Goal: Task Accomplishment & Management: Use online tool/utility

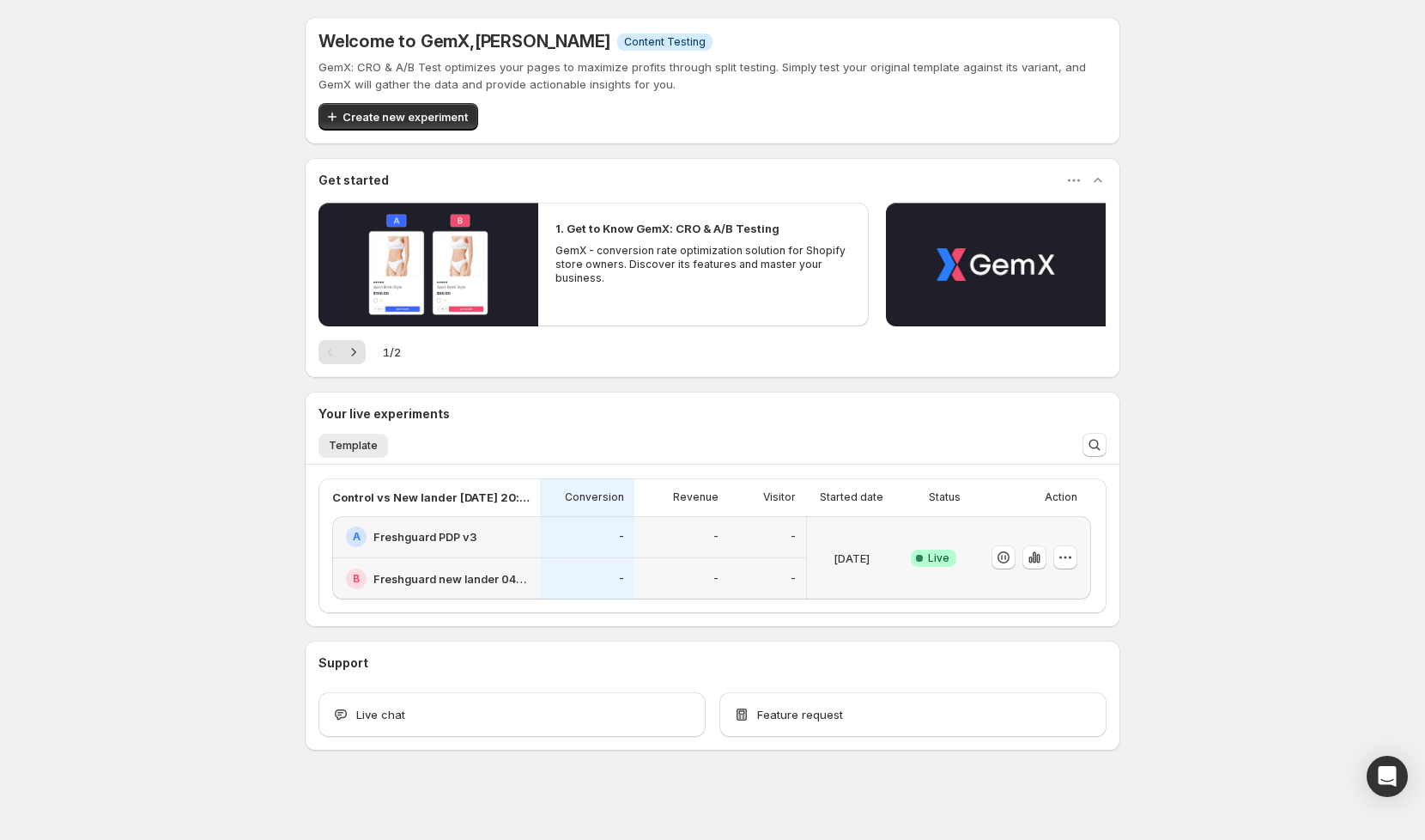
scroll to position [3, 0]
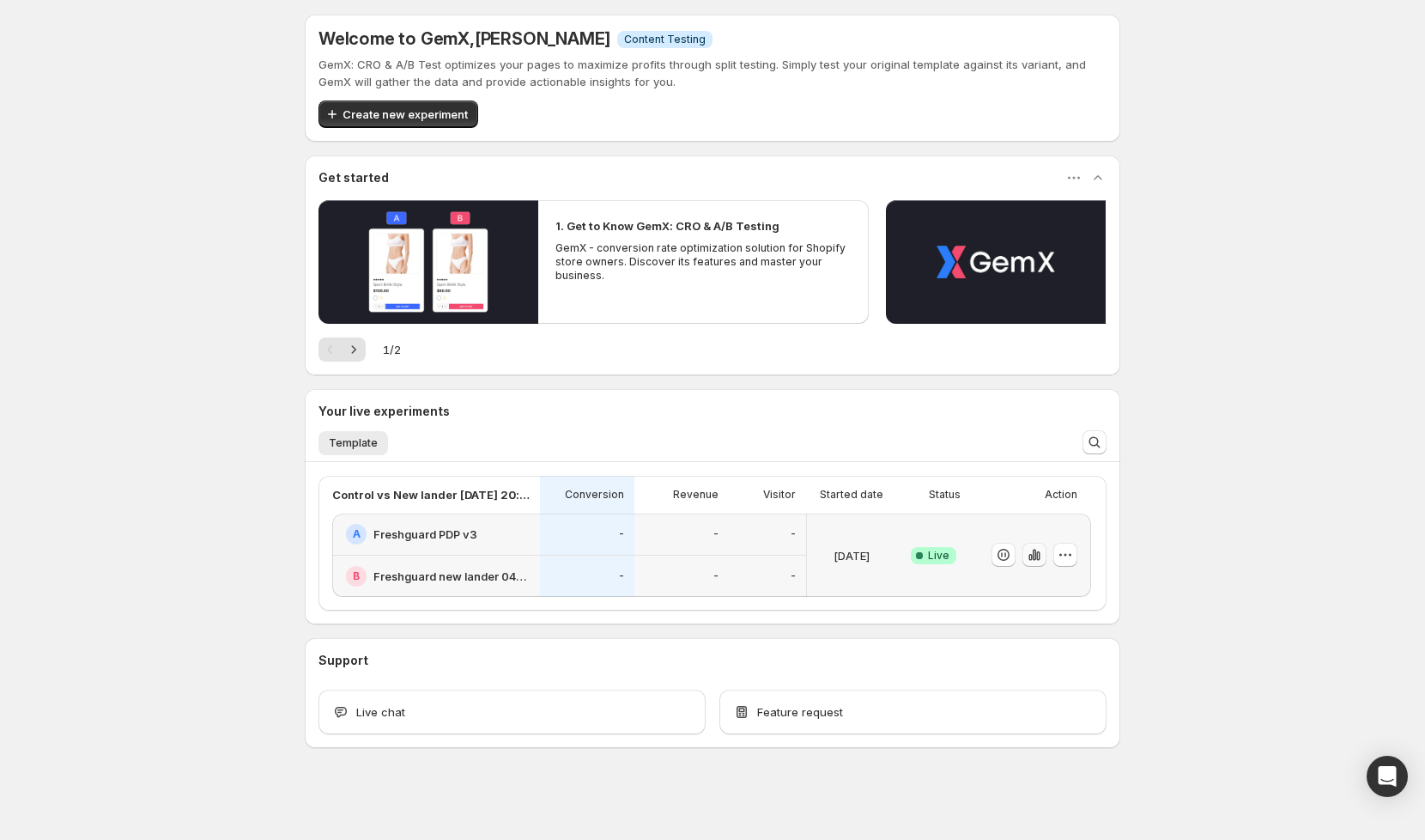
click at [1035, 557] on icon "button" at bounding box center [1034, 555] width 4 height 11
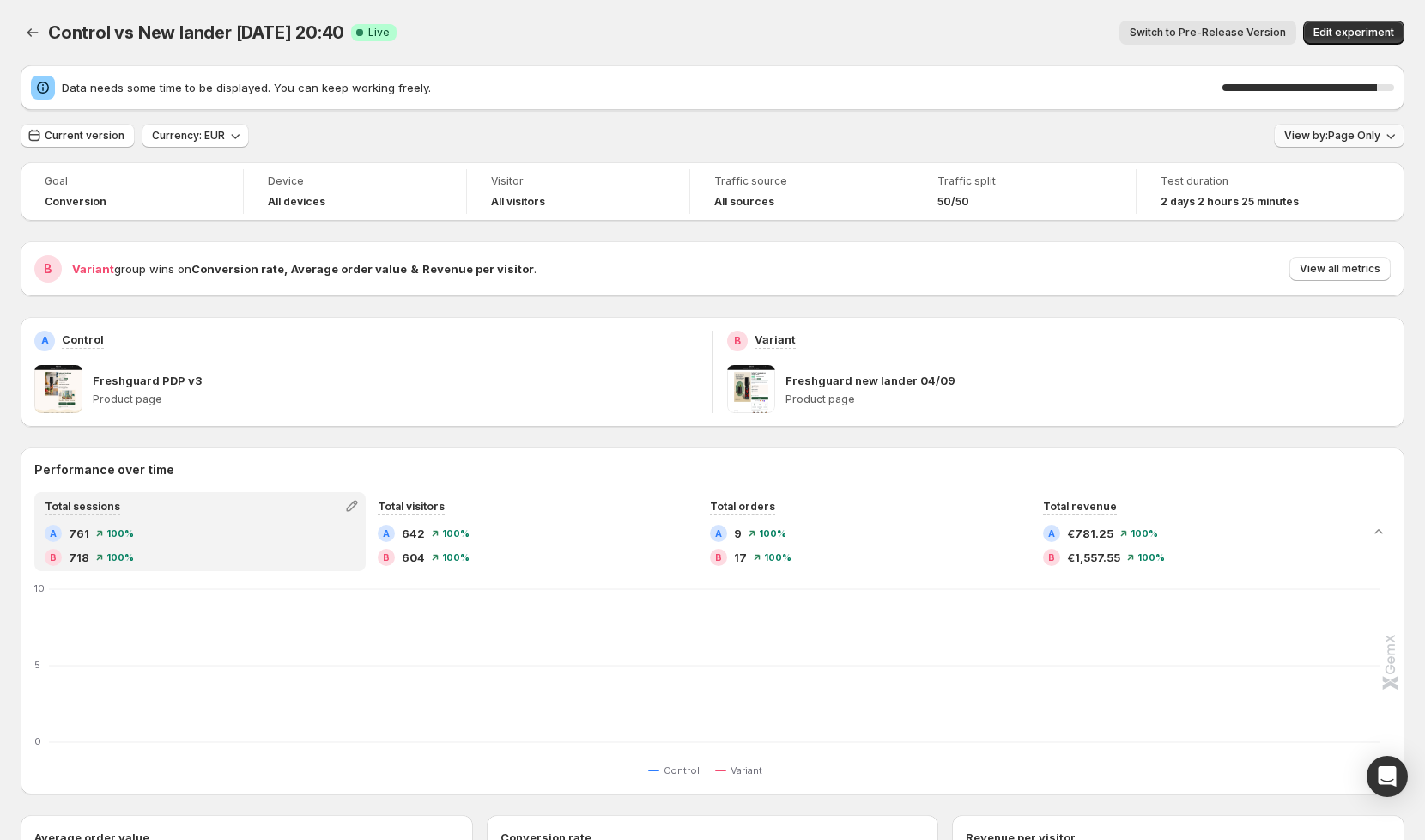
click at [1365, 127] on button "View by: Page Only" at bounding box center [1339, 136] width 130 height 24
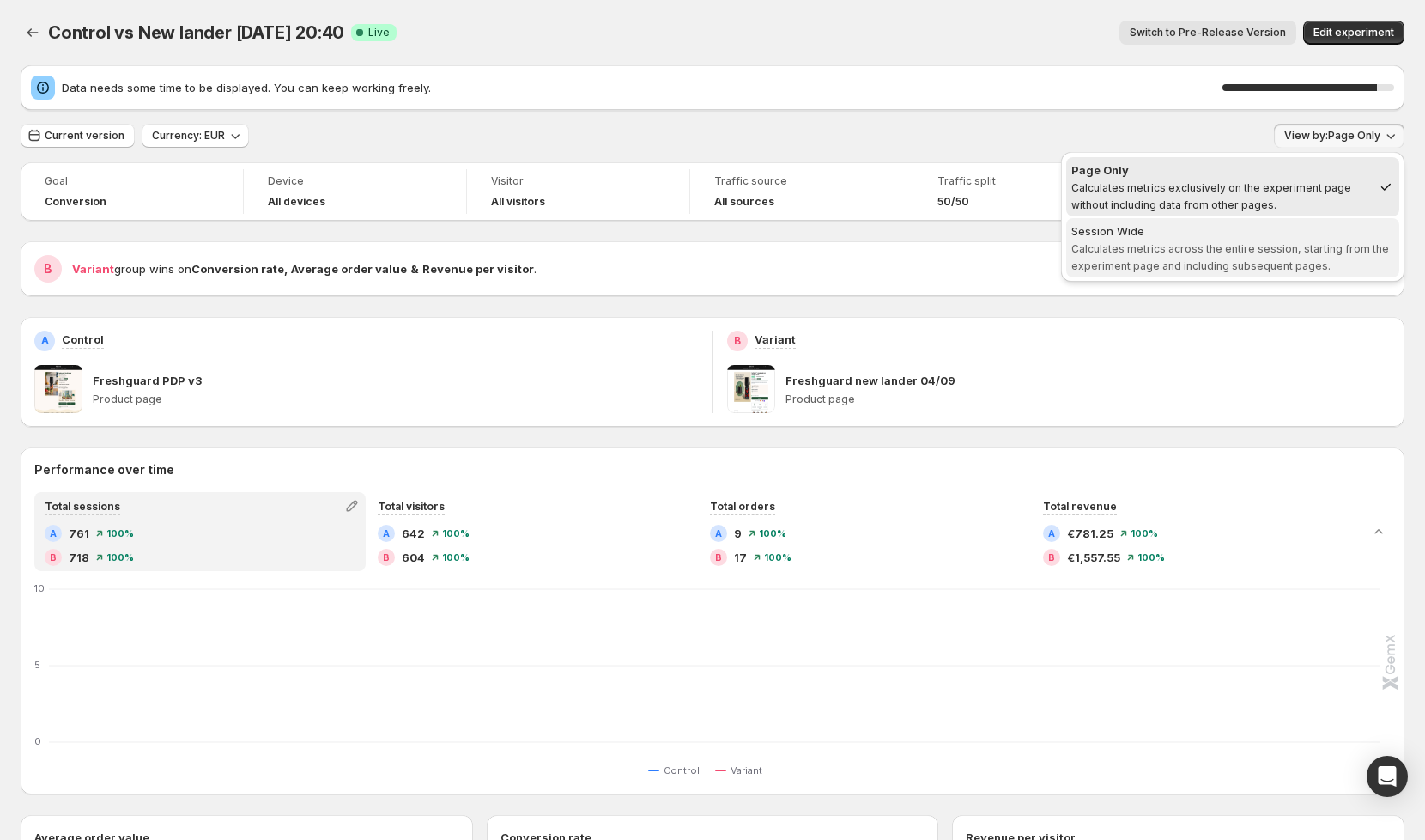
click at [1235, 242] on span "Calculates metrics across the entire session, starting from the experiment page…" at bounding box center [1230, 257] width 317 height 30
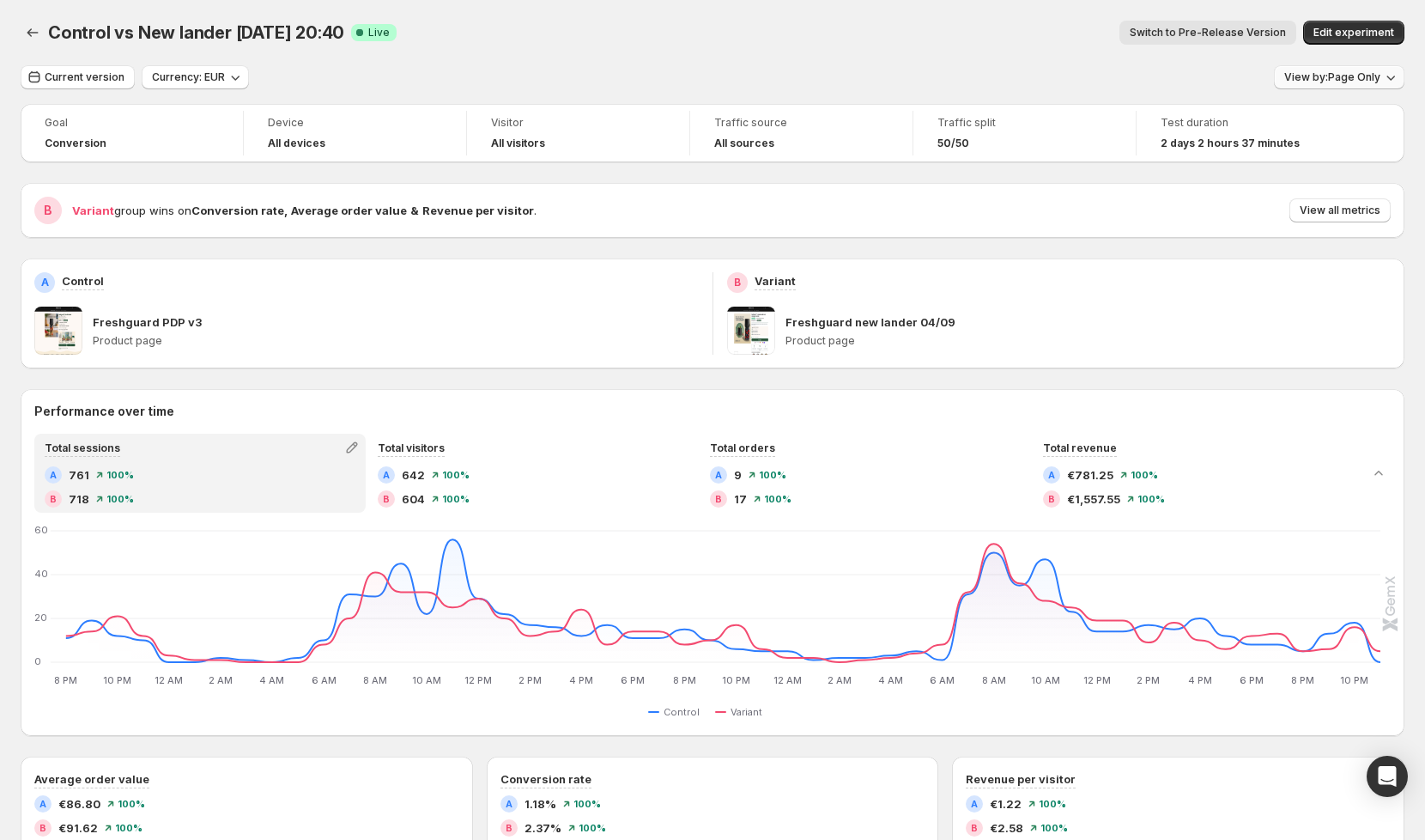
click at [1352, 87] on button "View by: Page Only" at bounding box center [1339, 77] width 130 height 24
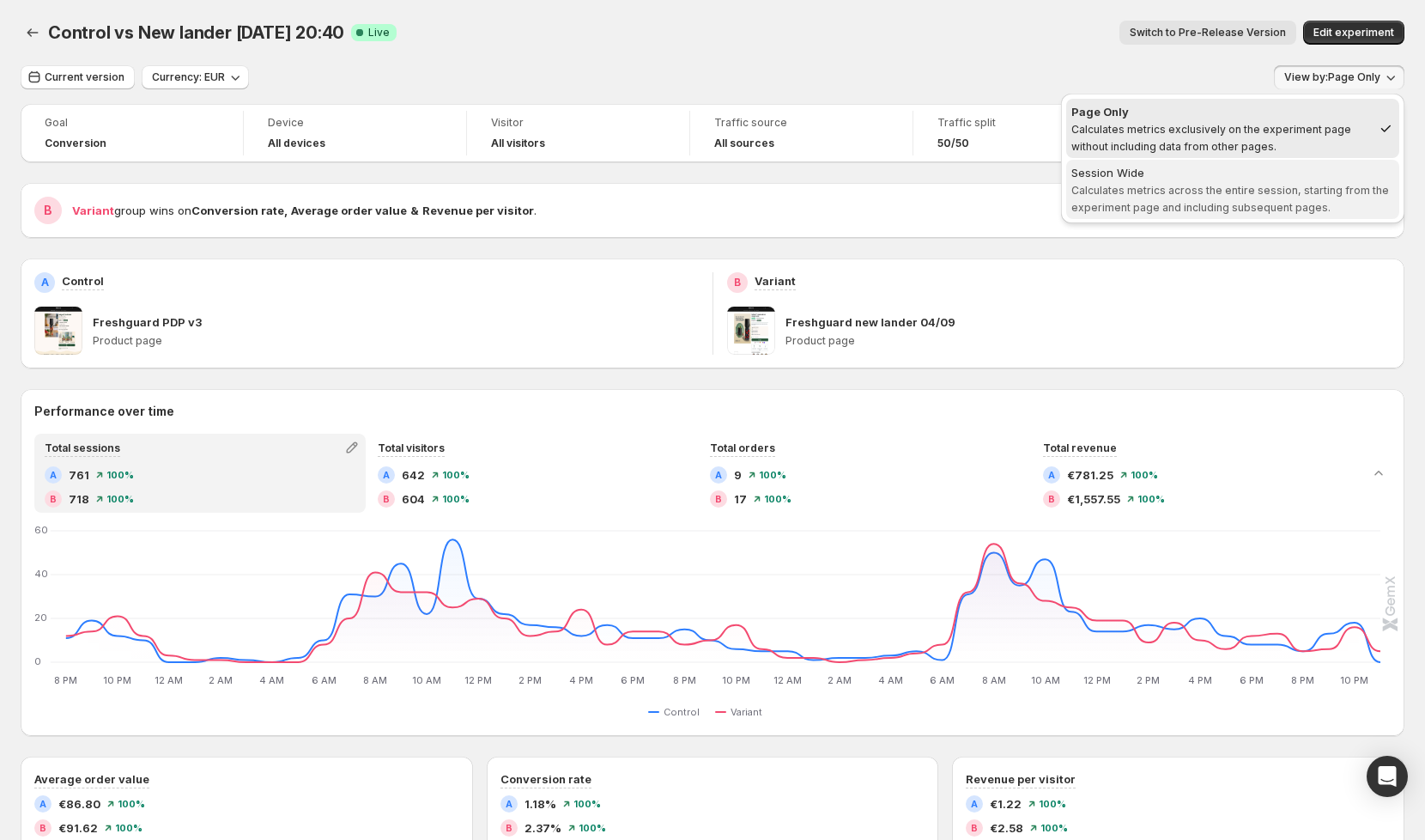
click at [1271, 164] on div "Session Wide" at bounding box center [1232, 172] width 323 height 17
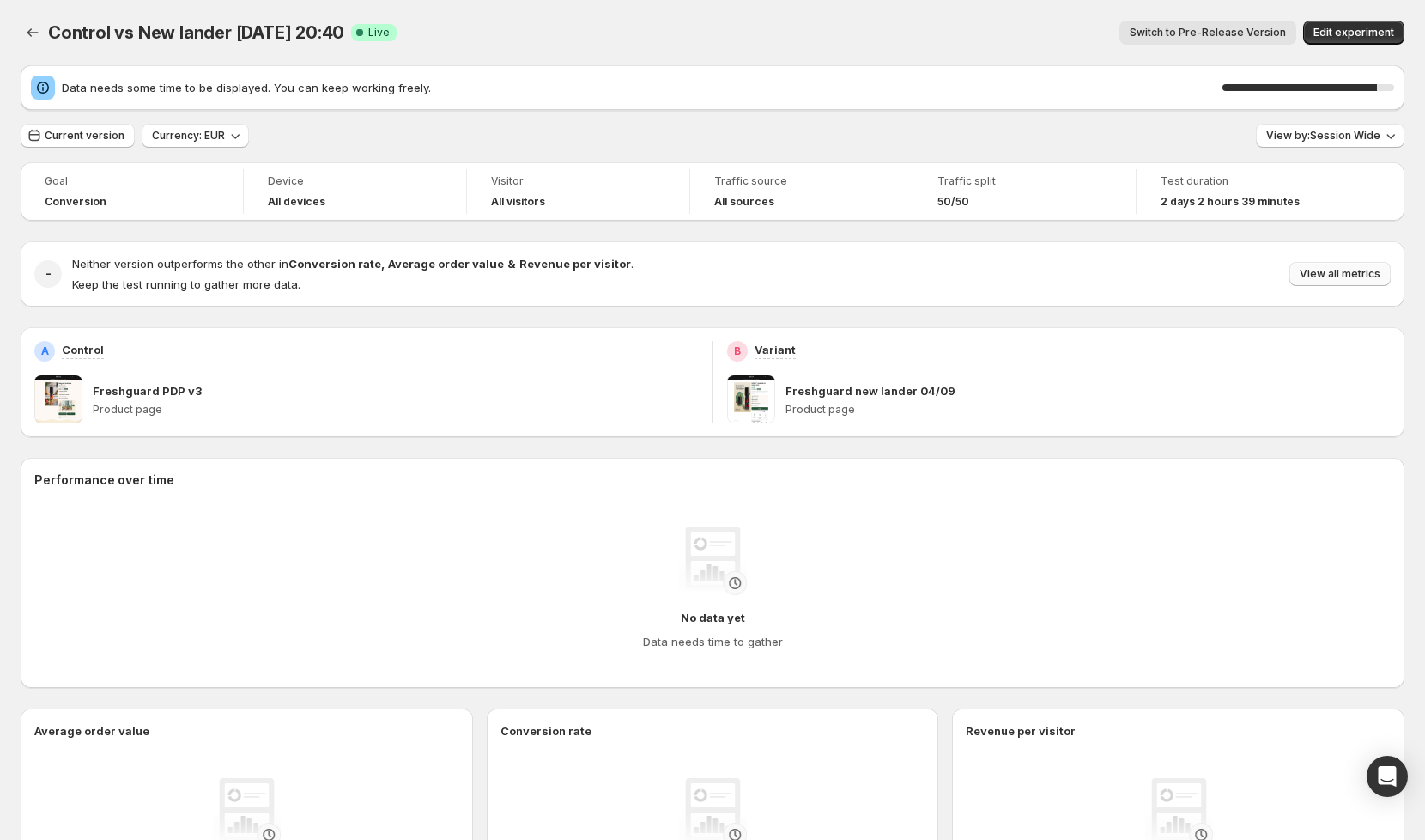
click at [1357, 281] on button "View all metrics" at bounding box center [1340, 274] width 101 height 24
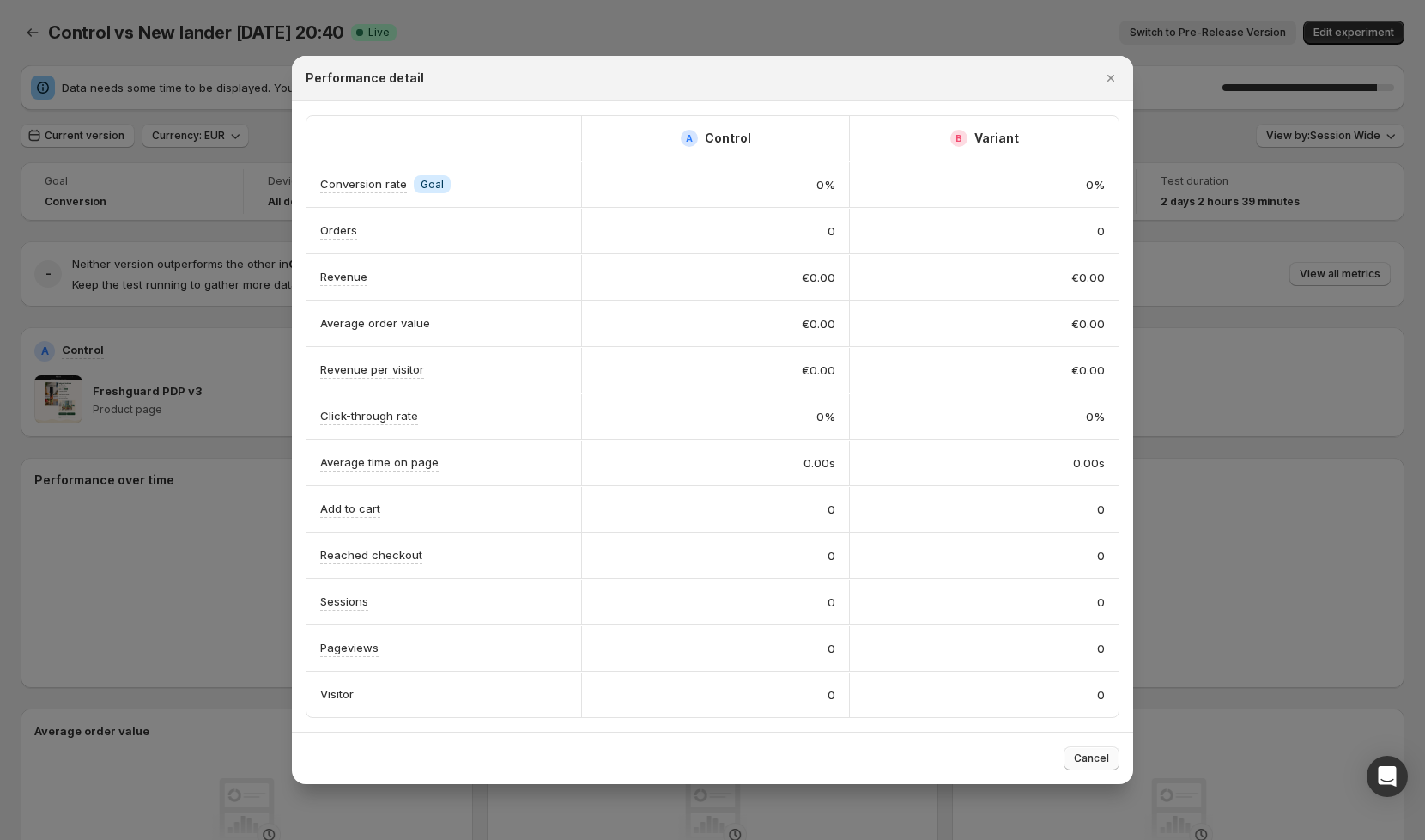
click at [1102, 752] on span "Cancel" at bounding box center [1091, 758] width 35 height 14
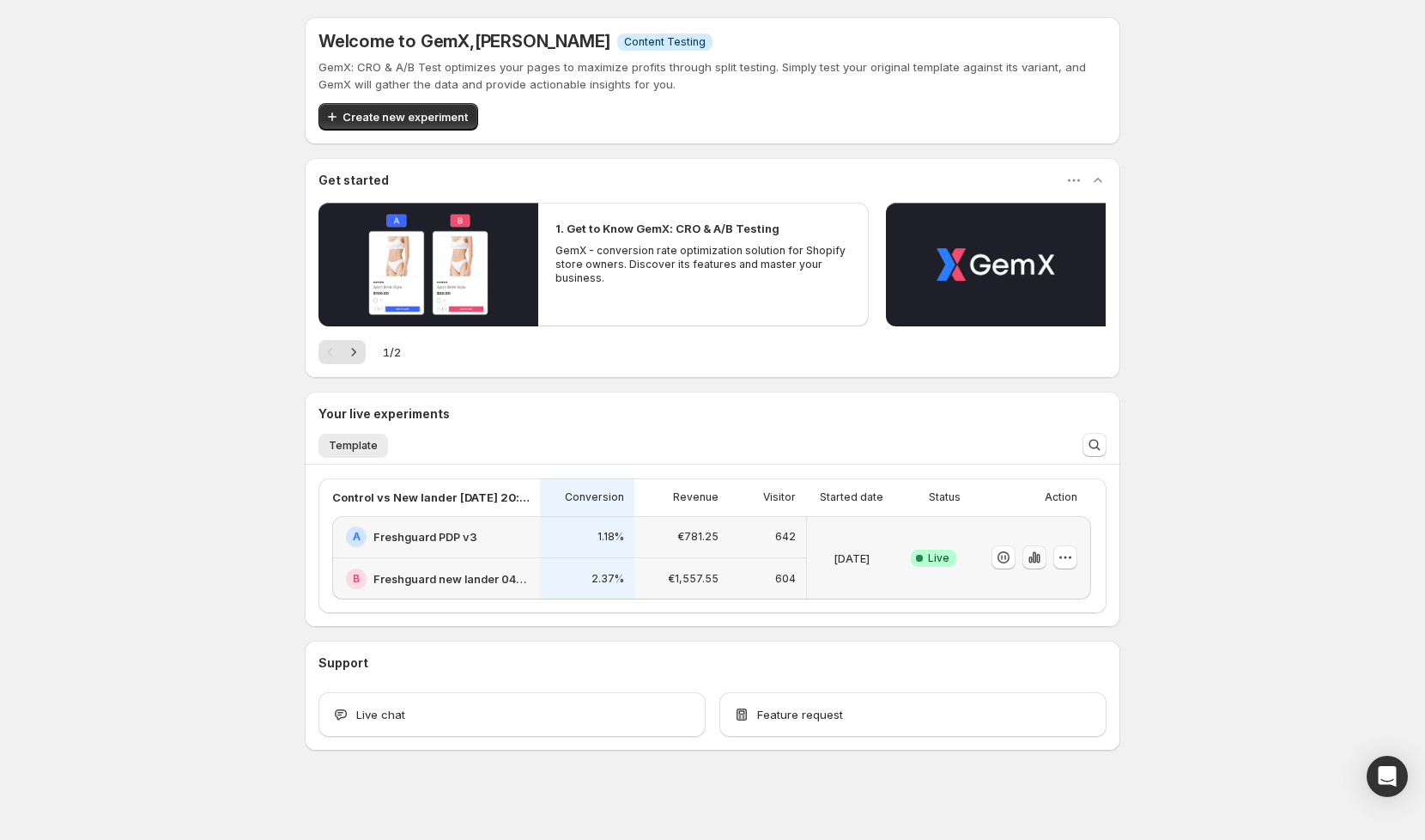
click at [1040, 552] on icon "button" at bounding box center [1034, 557] width 17 height 17
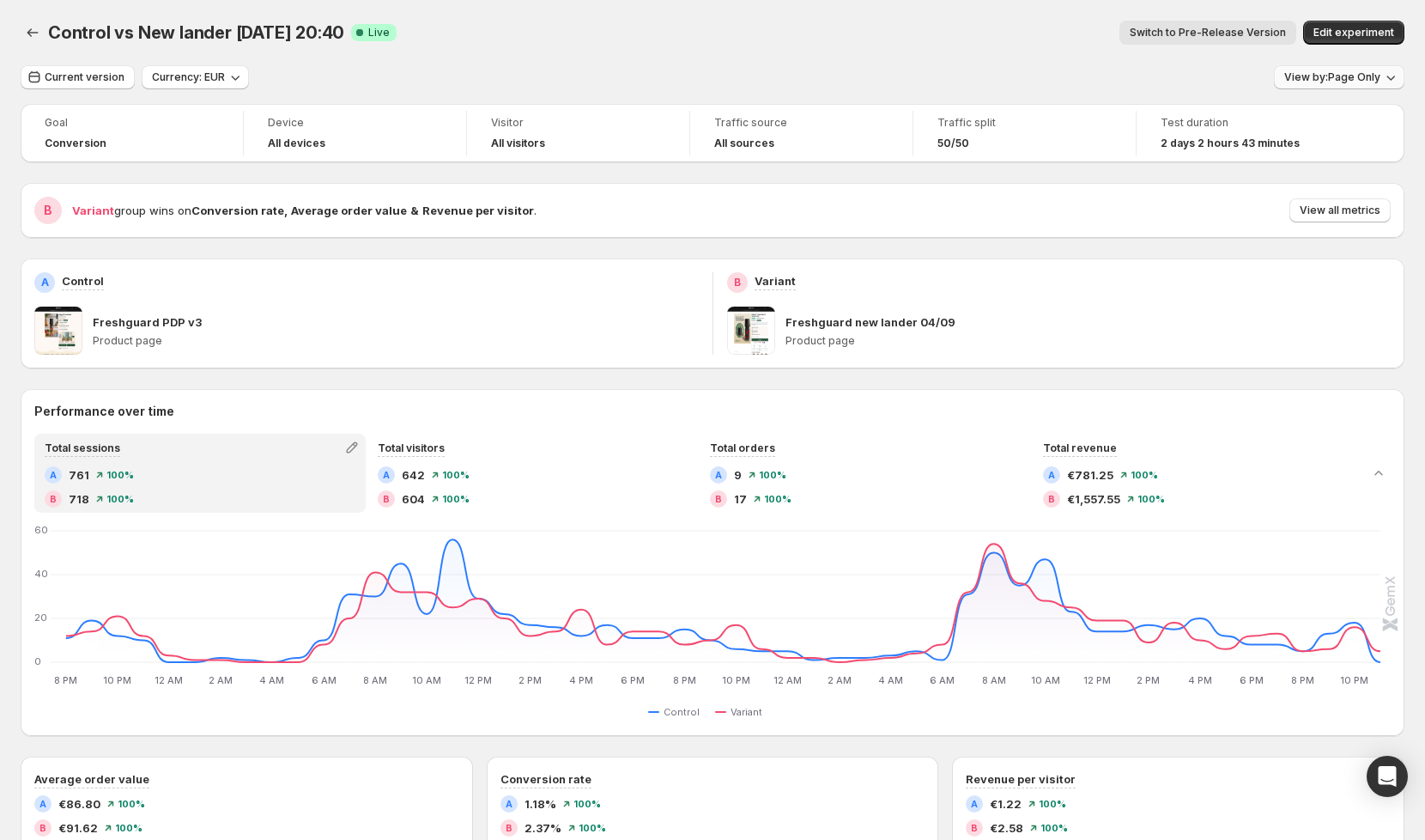
click at [1334, 85] on button "View by: Page Only" at bounding box center [1339, 77] width 130 height 24
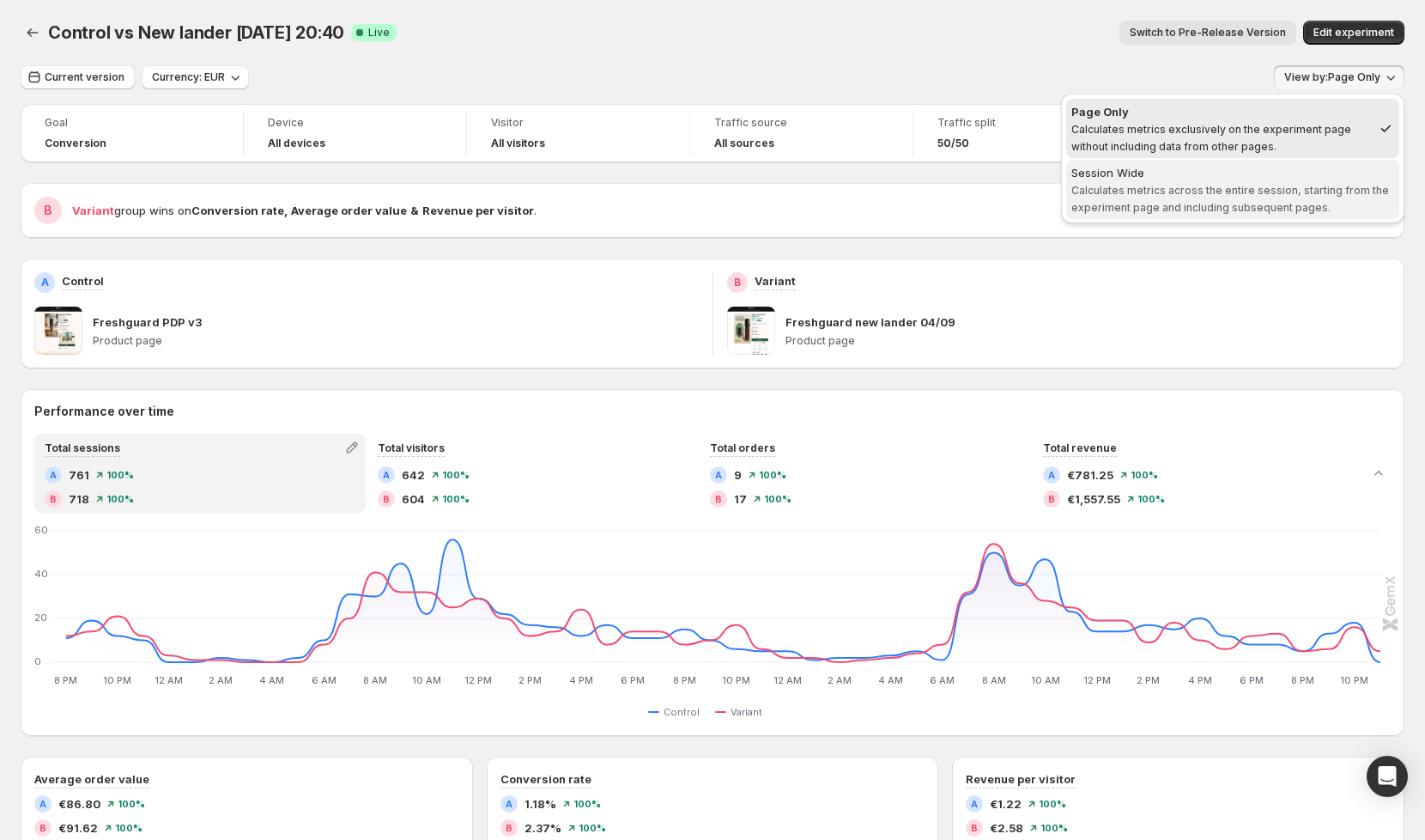
click at [1275, 184] on span "Calculates metrics across the entire session, starting from the experiment page…" at bounding box center [1230, 198] width 317 height 30
